Goal: Information Seeking & Learning: Learn about a topic

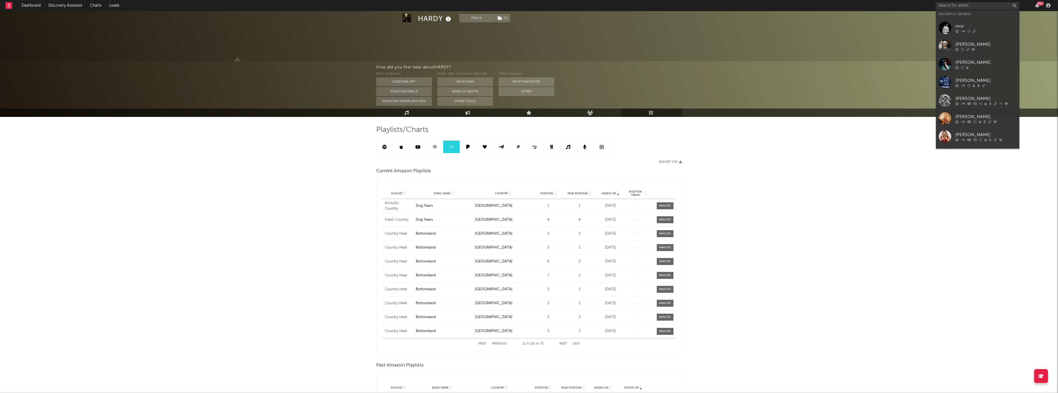
scroll to position [125, 0]
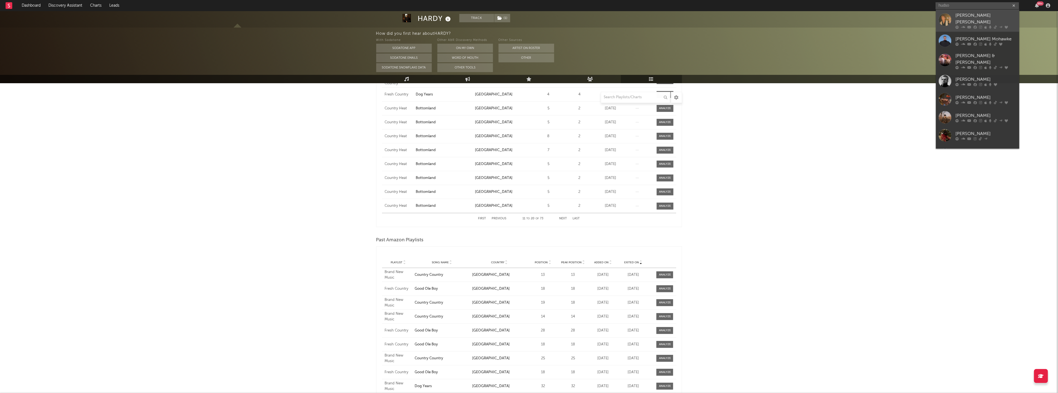
type input "hudso"
click at [971, 19] on div "[PERSON_NAME] [PERSON_NAME]" at bounding box center [985, 18] width 61 height 13
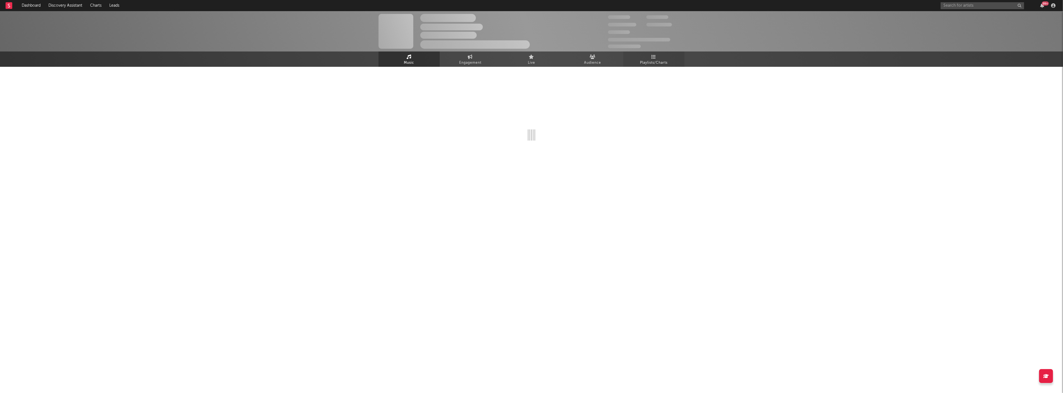
click at [667, 65] on span "Playlists/Charts" at bounding box center [654, 62] width 28 height 7
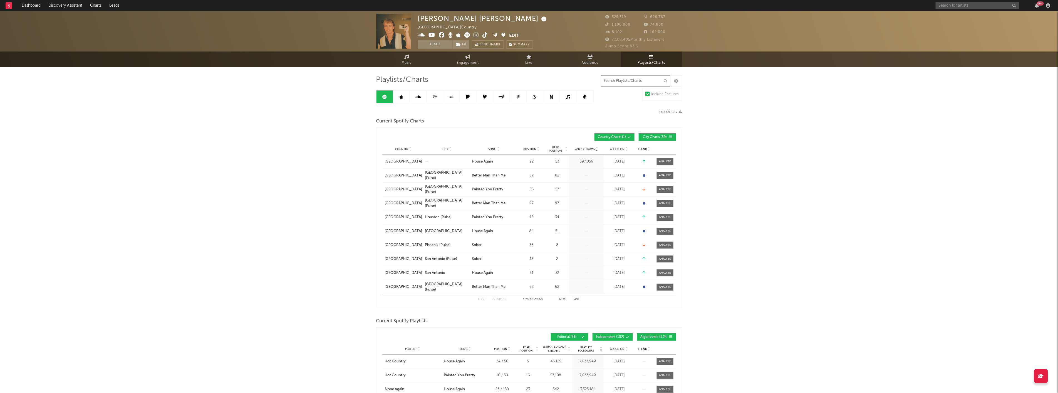
drag, startPoint x: 634, startPoint y: 83, endPoint x: 634, endPoint y: 78, distance: 5.0
click at [634, 83] on input "text" at bounding box center [636, 80] width 70 height 11
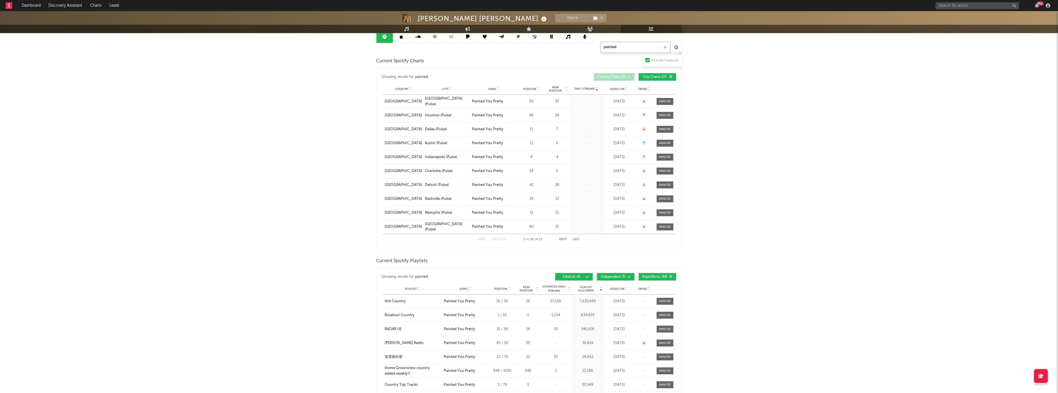
scroll to position [154, 0]
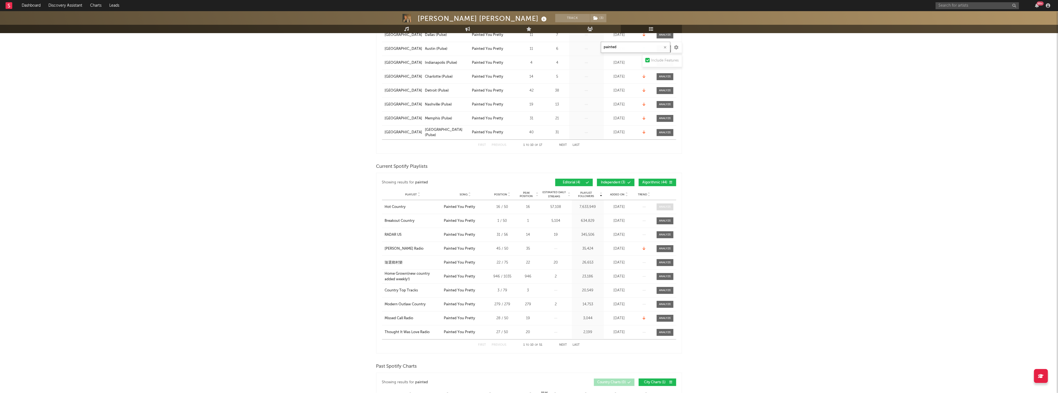
type input "painted"
click at [670, 209] on span at bounding box center [665, 206] width 17 height 7
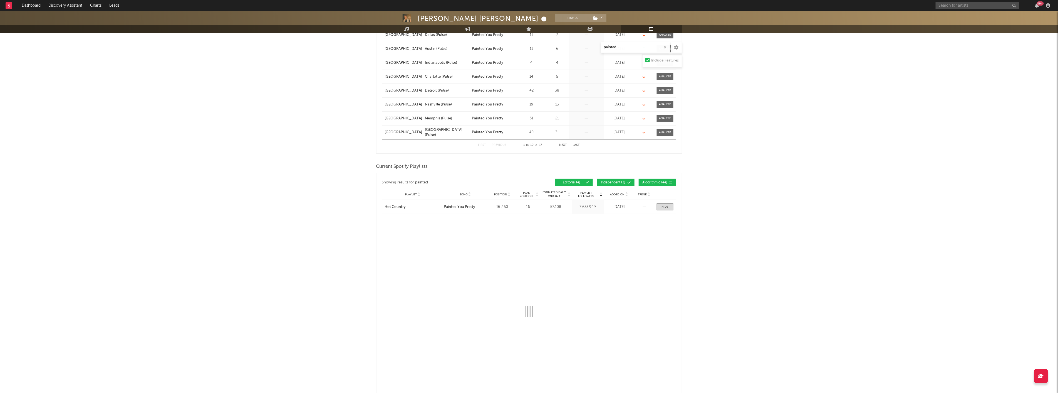
select select "1w"
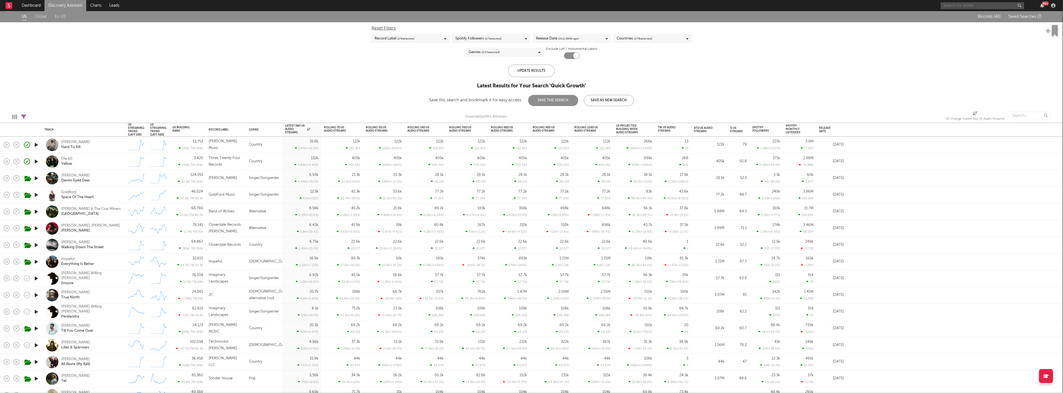
click at [984, 7] on input "text" at bounding box center [981, 5] width 83 height 7
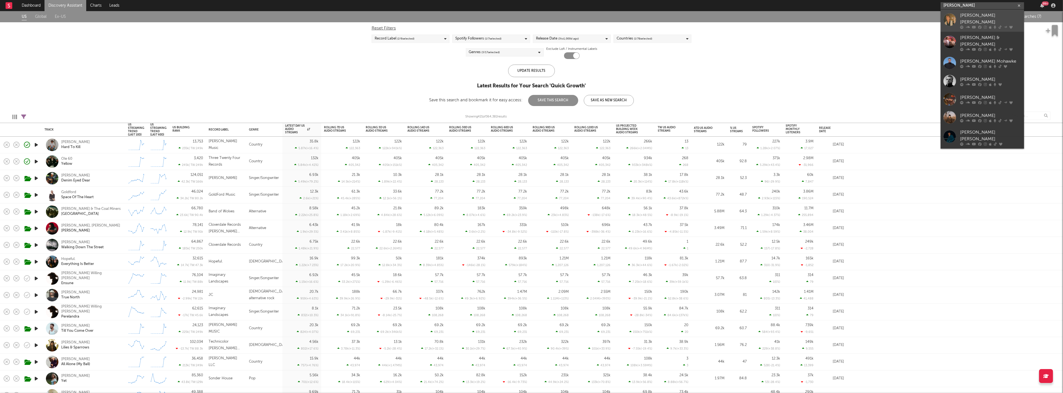
type input "hudson"
click at [974, 17] on div "[PERSON_NAME] [PERSON_NAME]" at bounding box center [990, 18] width 61 height 13
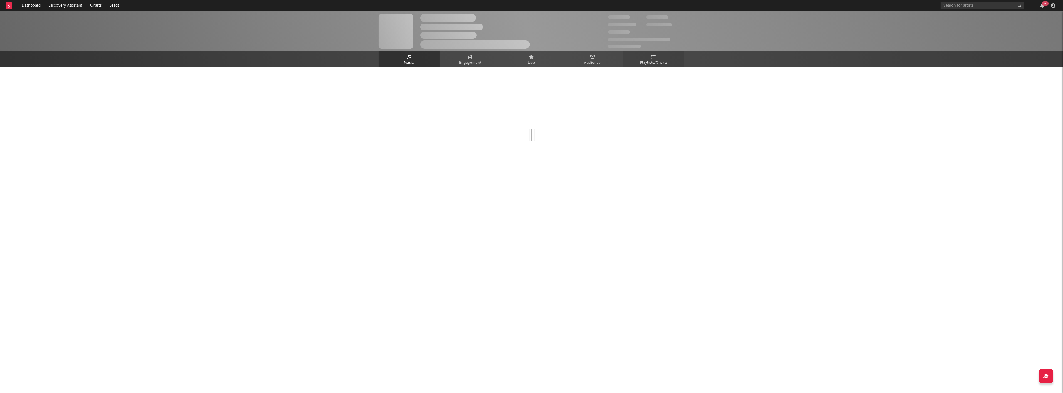
click at [649, 61] on span "Playlists/Charts" at bounding box center [654, 62] width 28 height 7
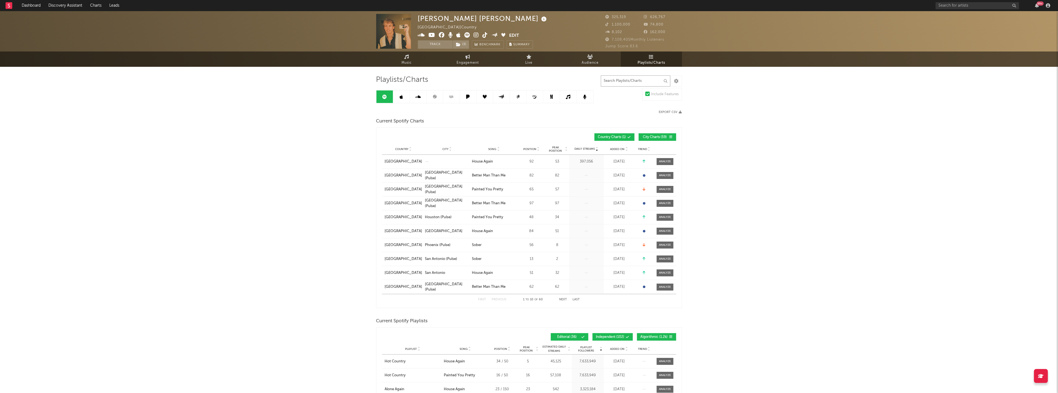
click at [618, 82] on input "text" at bounding box center [636, 80] width 70 height 11
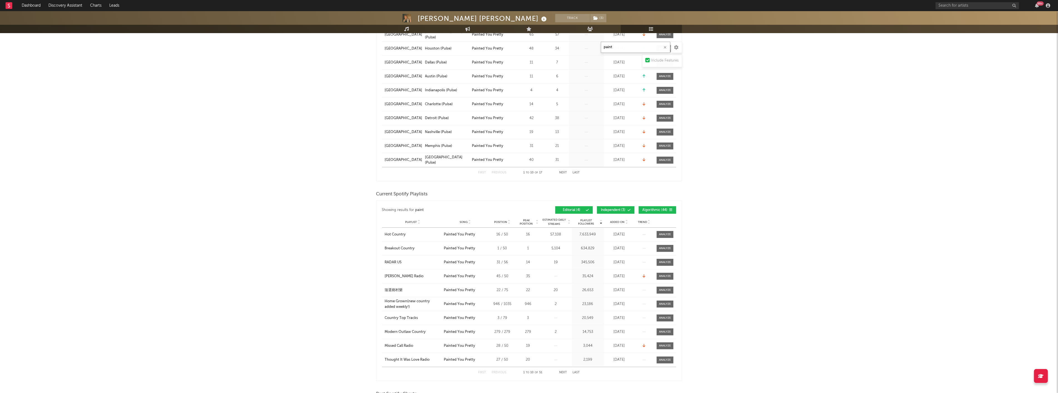
scroll to position [154, 0]
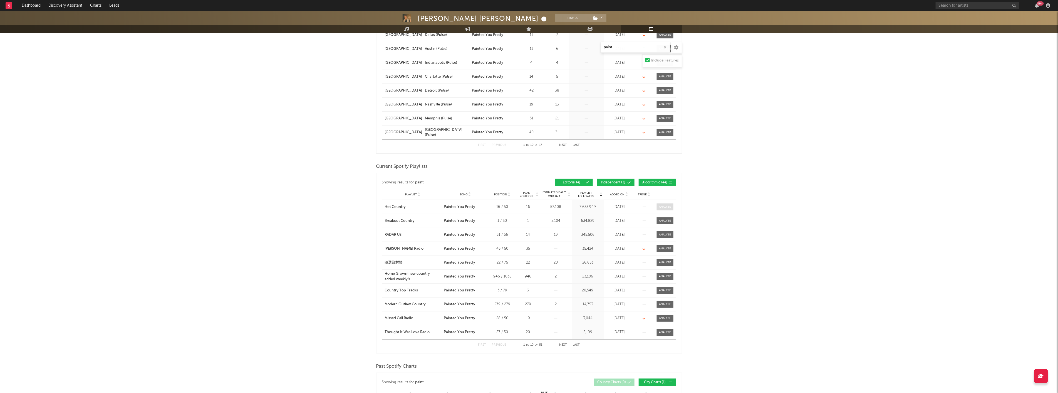
type input "paint"
click at [666, 205] on div at bounding box center [665, 207] width 12 height 4
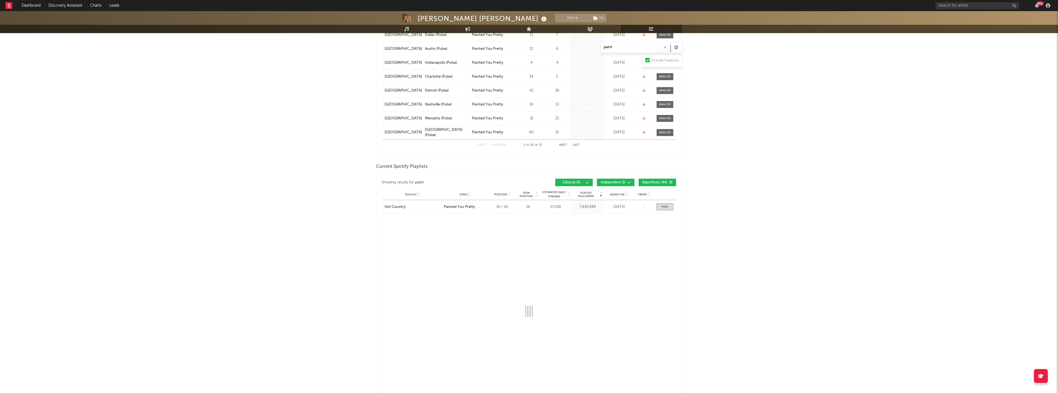
select select "1w"
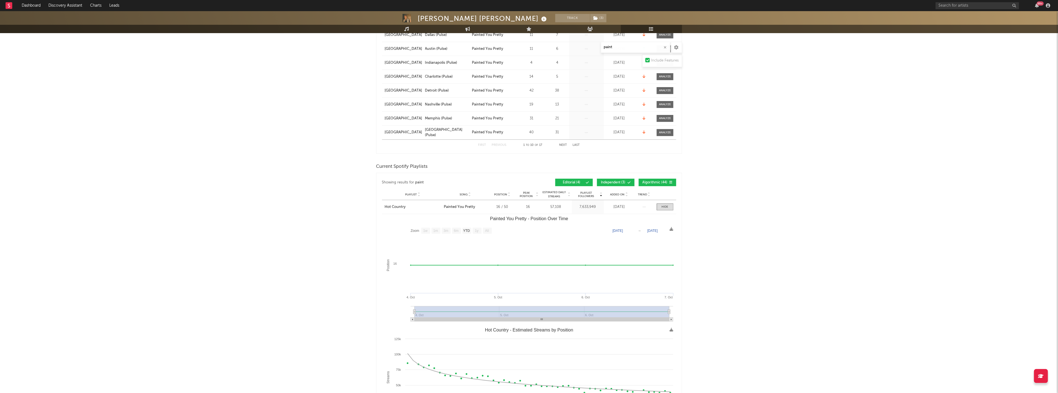
scroll to position [247, 0]
